Goal: Information Seeking & Learning: Learn about a topic

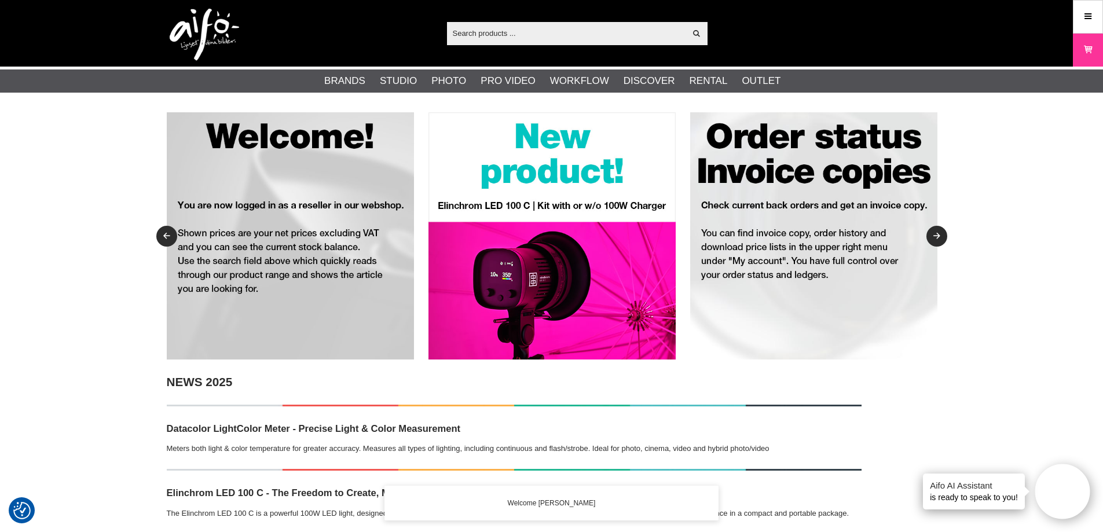
click at [512, 38] on input "text" at bounding box center [566, 32] width 239 height 17
click at [491, 34] on input "text" at bounding box center [566, 32] width 239 height 17
paste input "Stelos 800"
type input "Stelos 800"
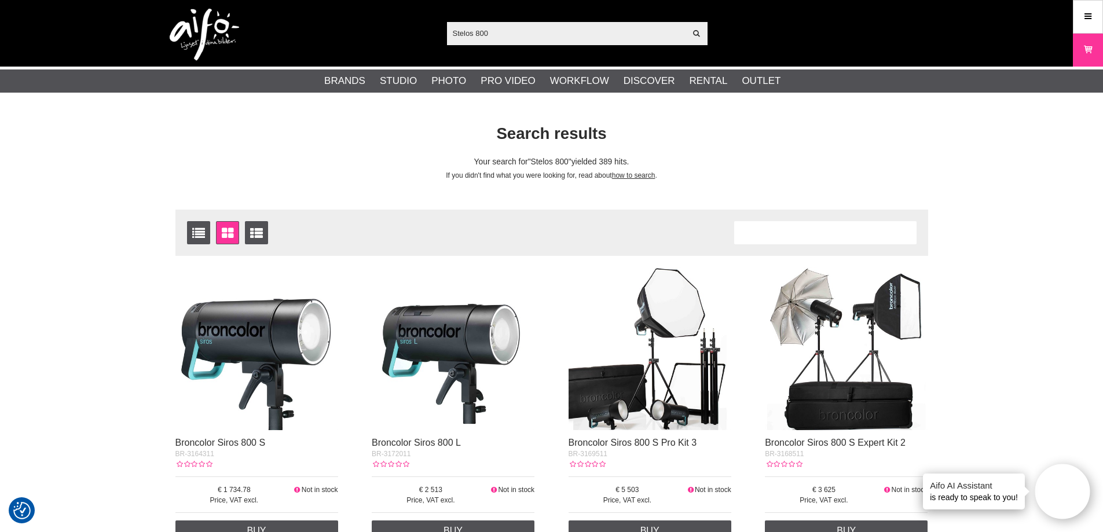
click at [502, 29] on input "Stelos 800" at bounding box center [566, 32] width 239 height 17
click at [226, 33] on img at bounding box center [204, 35] width 69 height 52
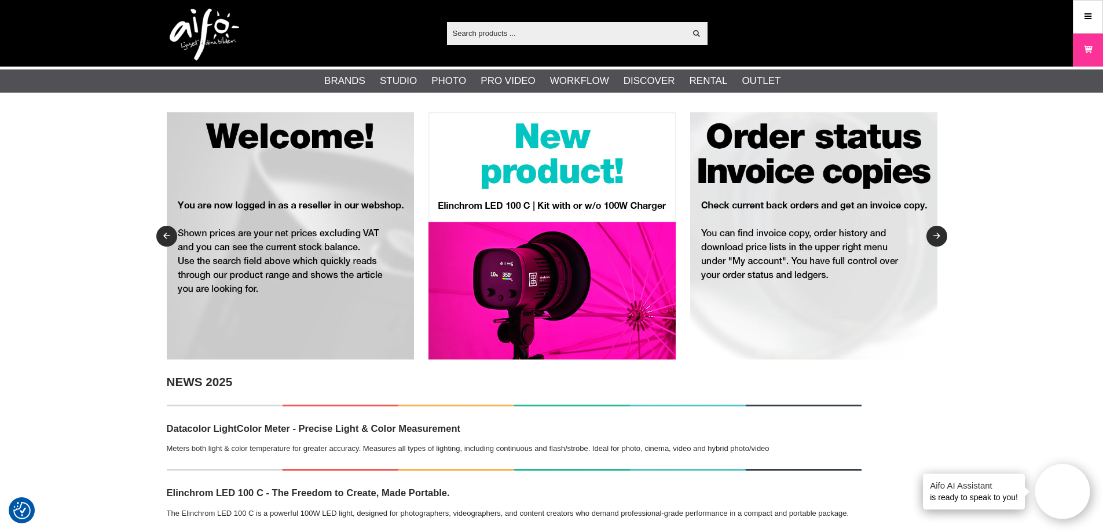
click at [586, 194] on img at bounding box center [551, 235] width 247 height 247
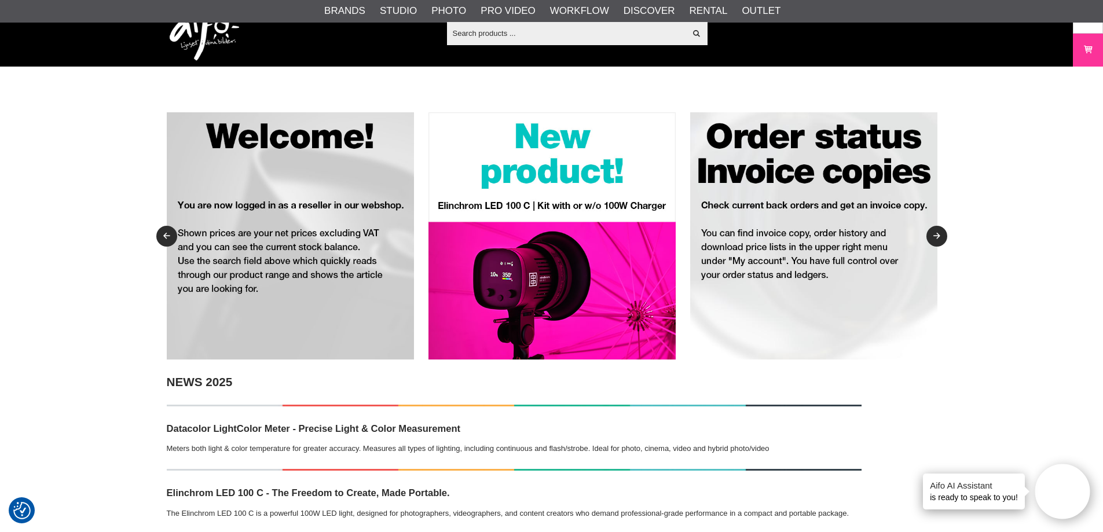
scroll to position [519, 0]
